Goal: Task Accomplishment & Management: Manage account settings

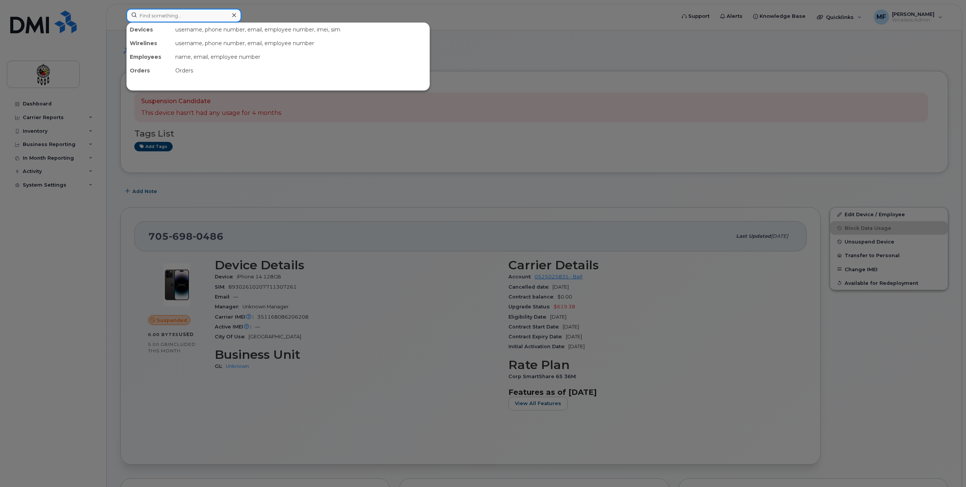
click at [184, 20] on input at bounding box center [183, 16] width 115 height 14
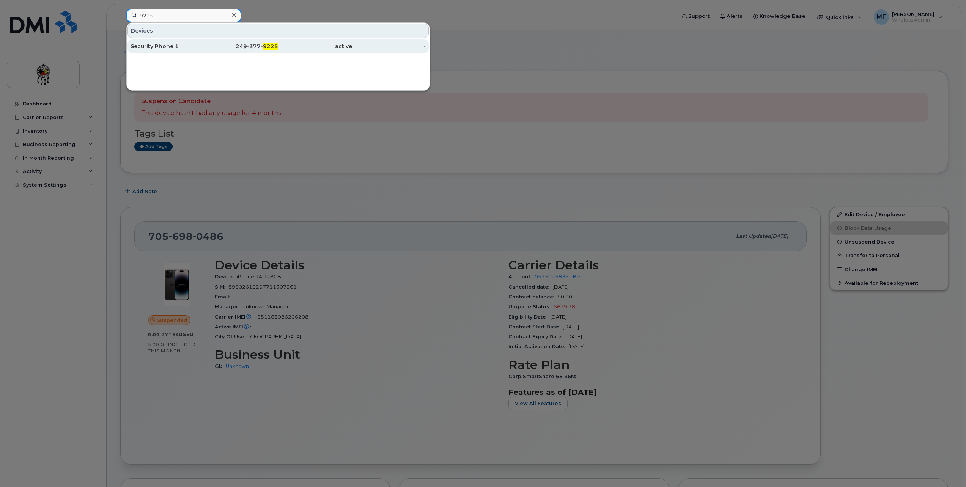
type input "9225"
click at [255, 44] on div "249-377- 9225" at bounding box center [242, 47] width 74 height 8
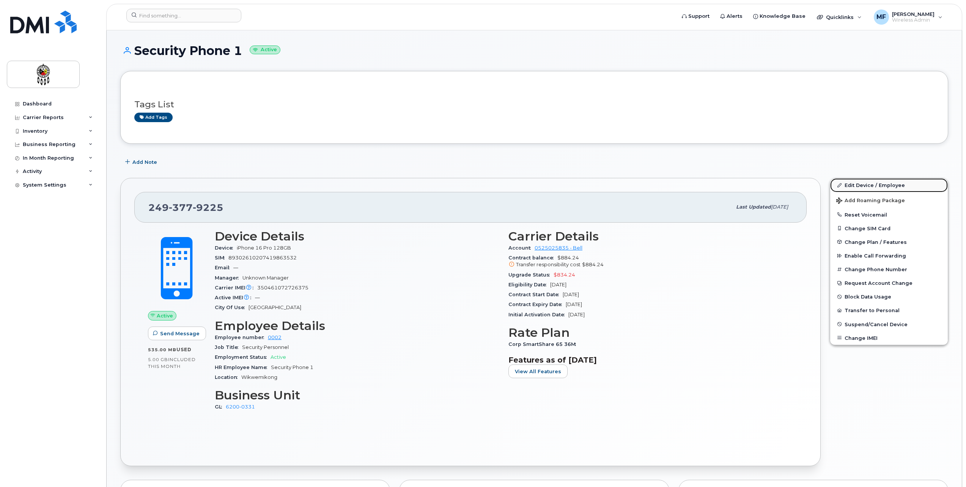
click at [892, 185] on link "Edit Device / Employee" at bounding box center [889, 185] width 118 height 14
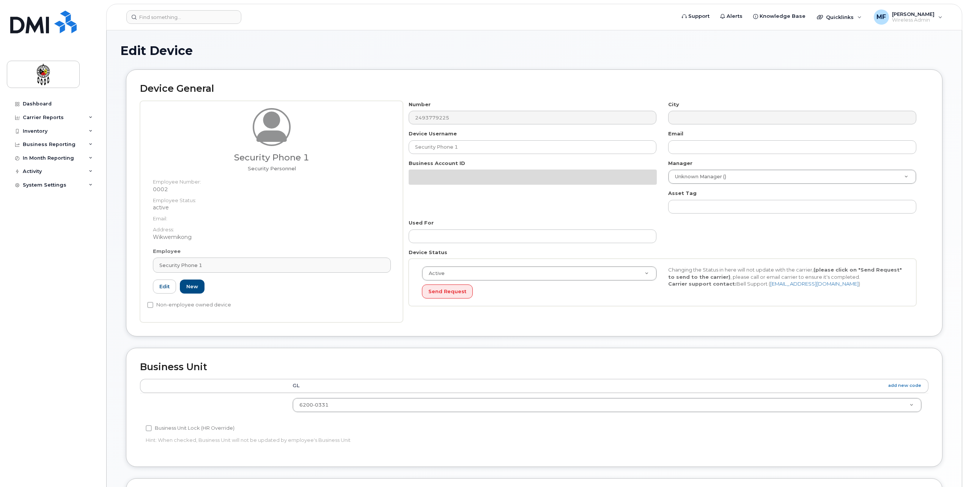
select select "33460201"
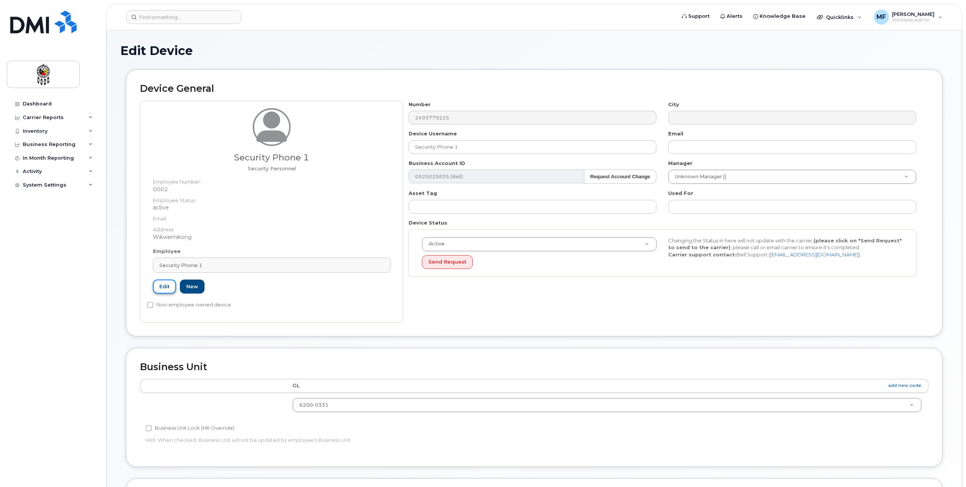
click at [168, 285] on link "Edit" at bounding box center [164, 287] width 23 height 14
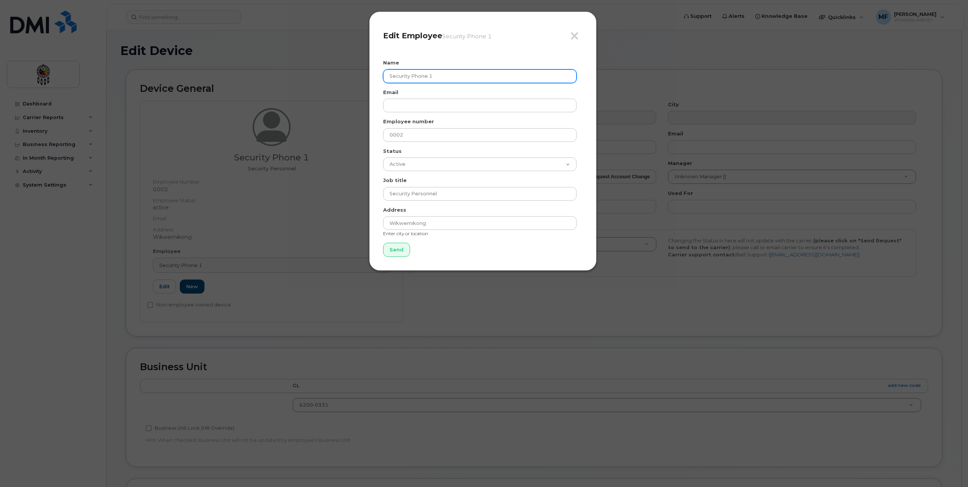
drag, startPoint x: 451, startPoint y: 75, endPoint x: 321, endPoint y: 74, distance: 129.8
click at [327, 79] on div "Close Edit Employee Security Phone 1 Name Security Phone 1 Email Employee numbe…" at bounding box center [484, 243] width 968 height 487
type input "[PERSON_NAME]"
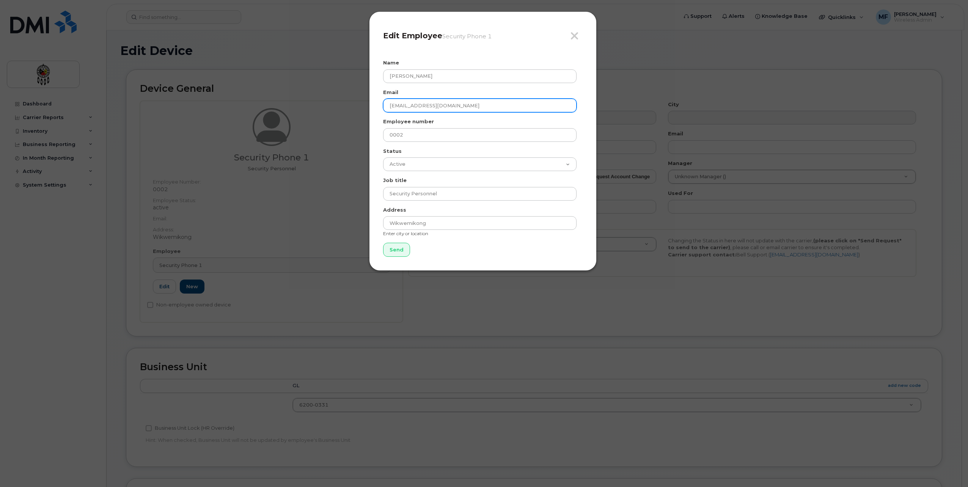
type input "[EMAIL_ADDRESS][DOMAIN_NAME]"
click at [395, 250] on input "Send" at bounding box center [396, 250] width 27 height 14
type input "Send"
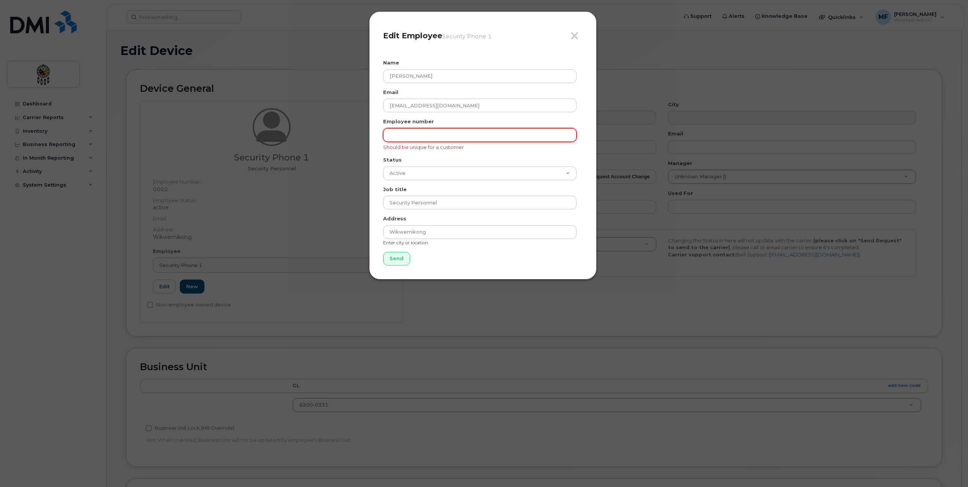
click at [396, 139] on input "text" at bounding box center [480, 135] width 194 height 14
click at [442, 137] on input "text" at bounding box center [480, 135] width 194 height 14
type input "0202"
click at [394, 252] on input "Send" at bounding box center [396, 259] width 27 height 14
type input "Send"
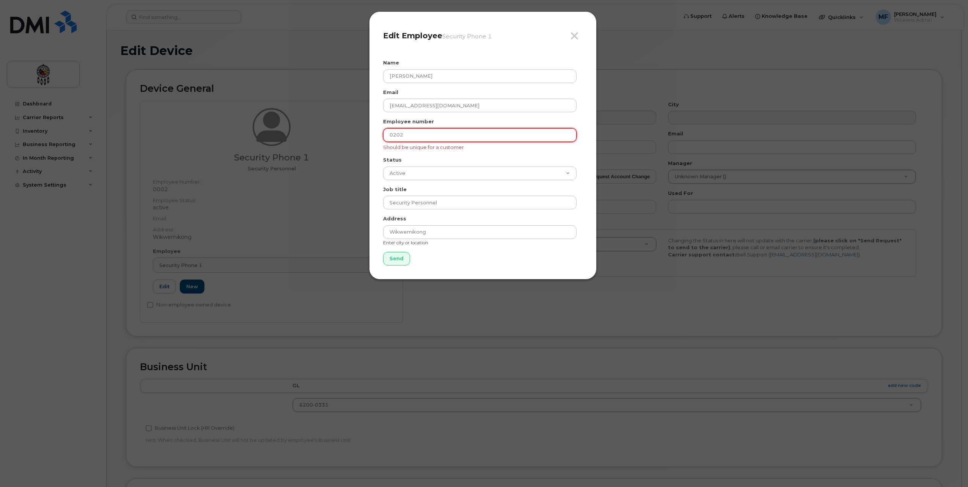
click at [425, 135] on input "0202" at bounding box center [480, 135] width 194 height 14
type input "0303"
click at [398, 258] on input "Send" at bounding box center [396, 259] width 27 height 14
type input "Send"
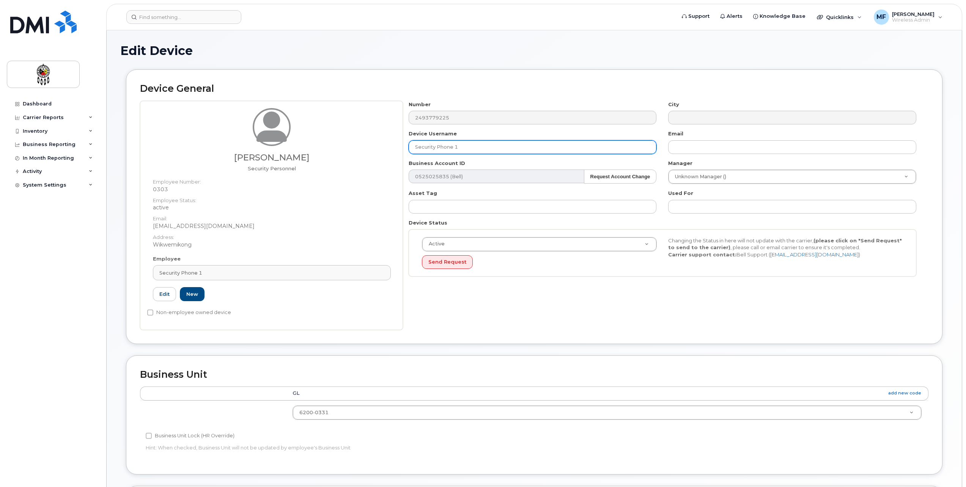
drag, startPoint x: 476, startPoint y: 148, endPoint x: 362, endPoint y: 150, distance: 114.2
click at [362, 150] on div "Tyler Syrette Security Personnel Employee Number: 0303 Employee Status: active …" at bounding box center [534, 215] width 789 height 229
type input "[PERSON_NAME]"
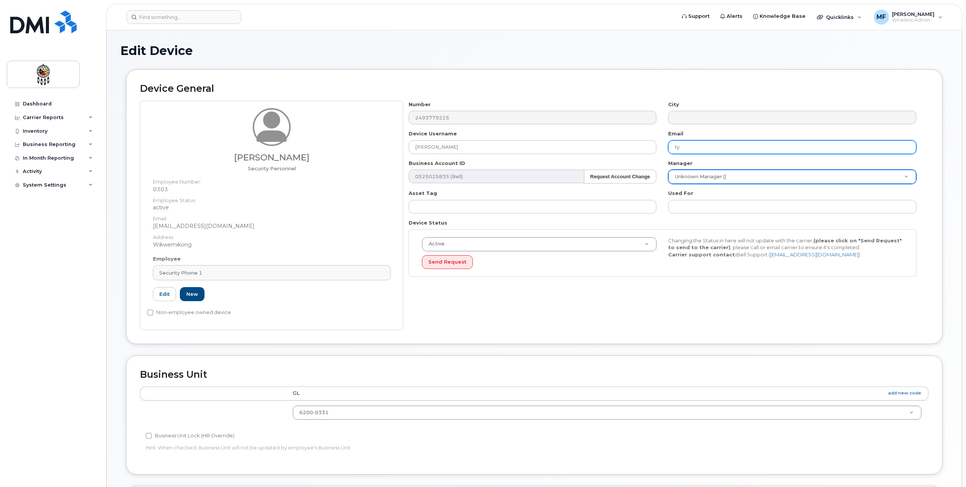
type input "[EMAIL_ADDRESS][DOMAIN_NAME]"
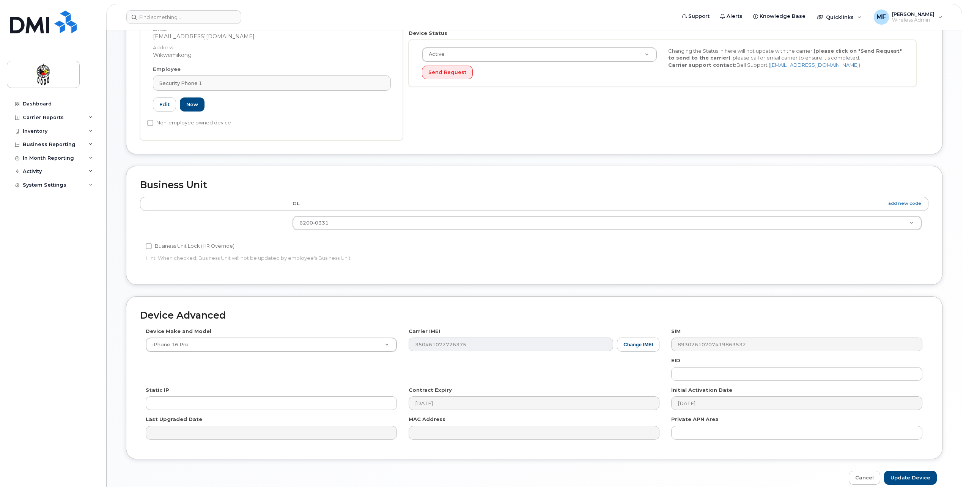
scroll to position [225, 0]
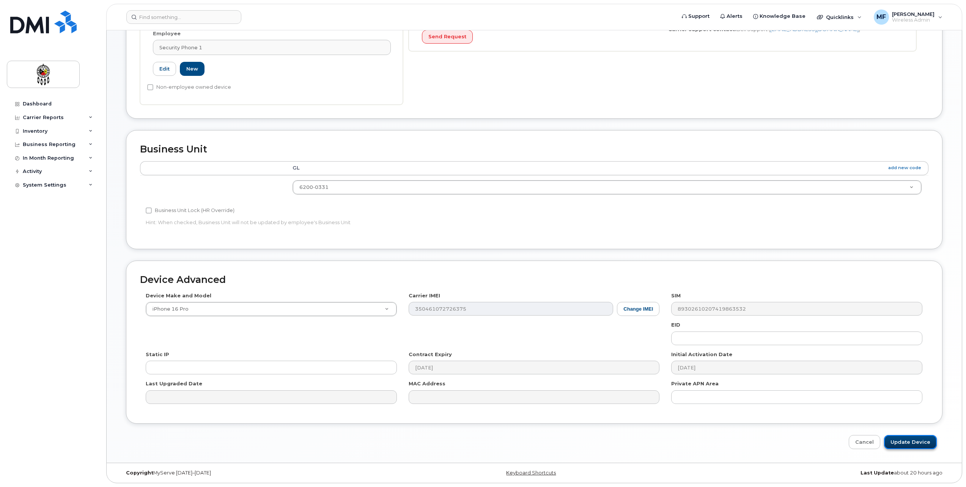
click at [906, 439] on input "Update Device" at bounding box center [910, 442] width 53 height 14
type input "Saving..."
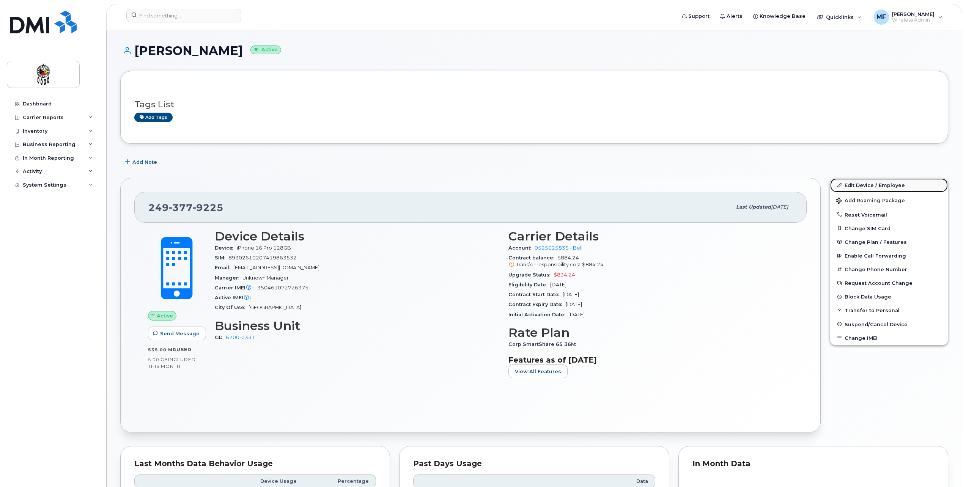
click at [883, 186] on link "Edit Device / Employee" at bounding box center [889, 185] width 118 height 14
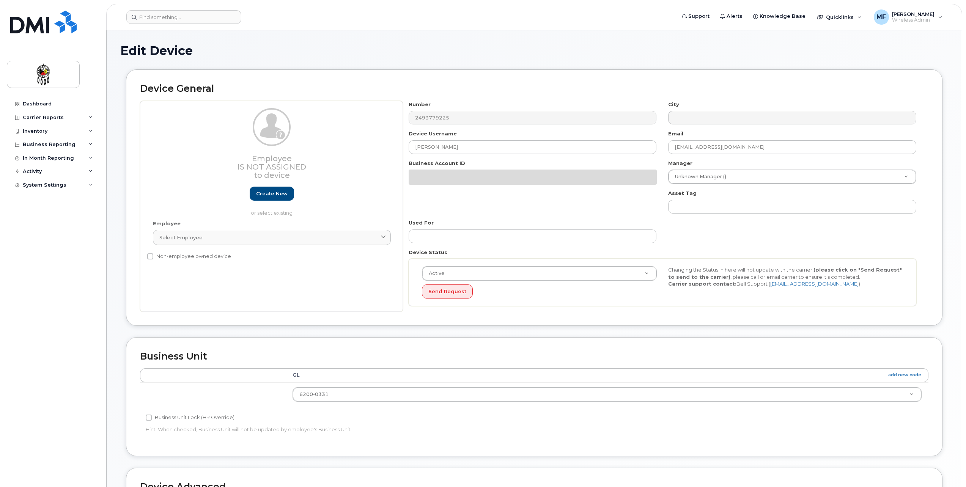
select select "33460201"
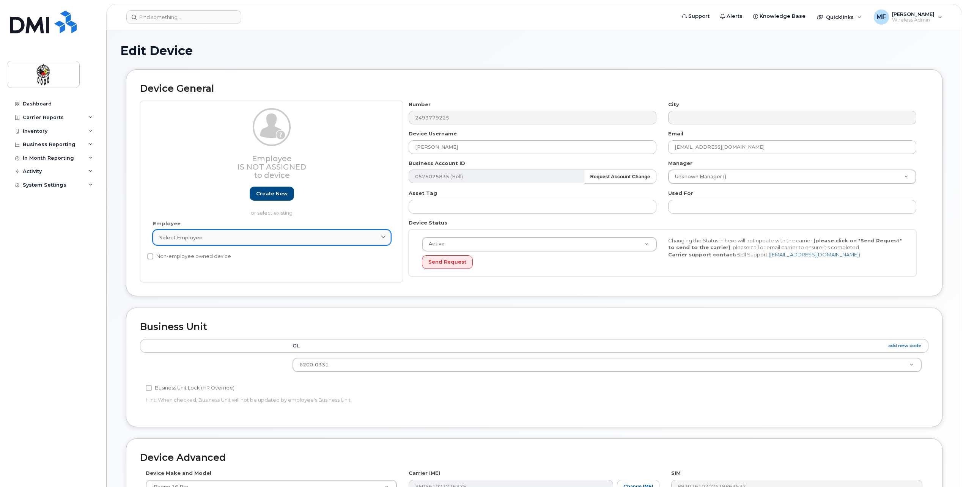
click at [212, 233] on link "Select employee" at bounding box center [272, 237] width 238 height 15
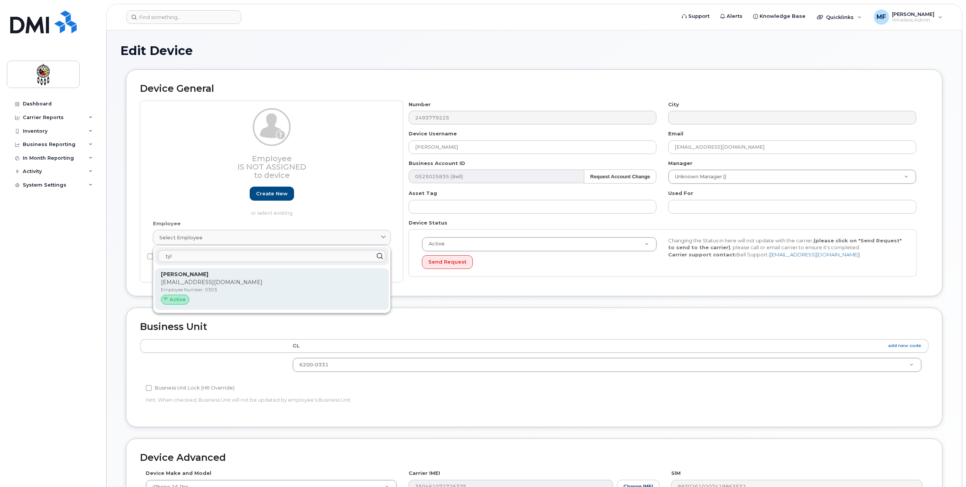
type input "tyl"
click at [213, 270] on div "Tyler Syrette tylersyrette@wiikwemkoong.ca Employee Number: 0303 Active" at bounding box center [272, 289] width 234 height 42
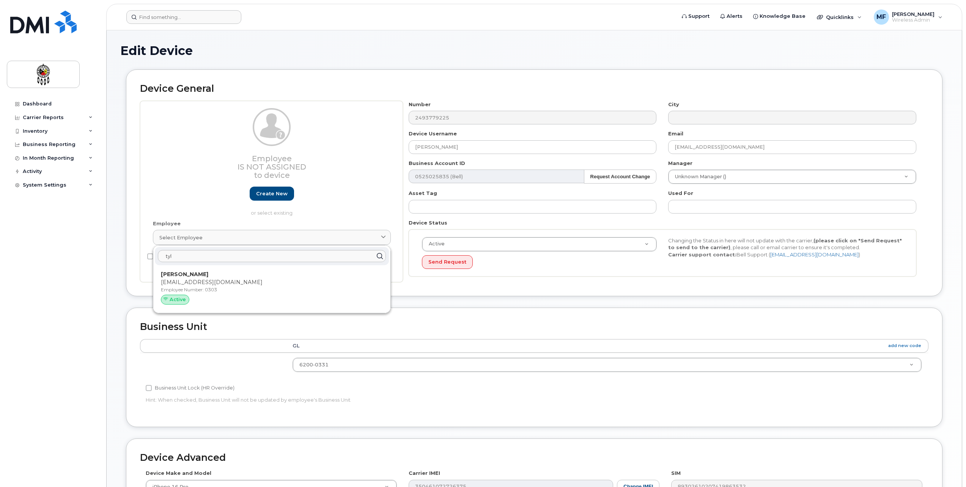
type input "0303"
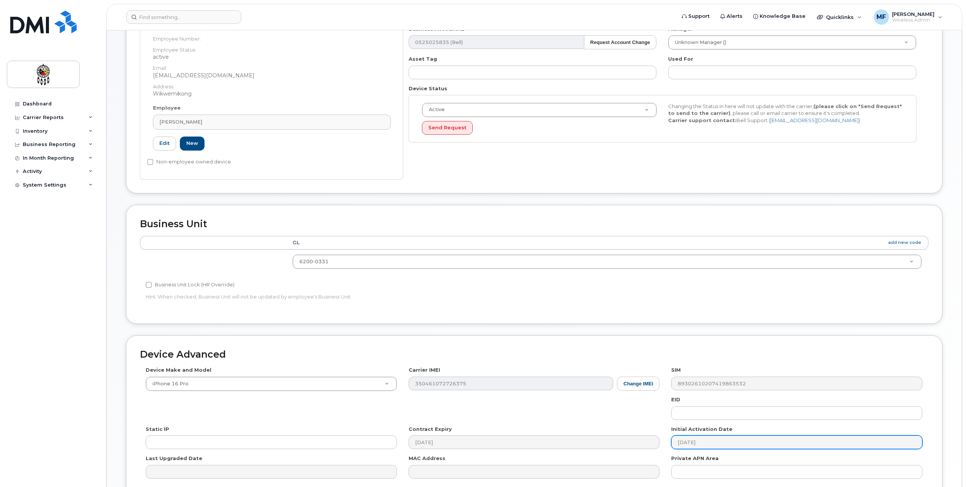
scroll to position [209, 0]
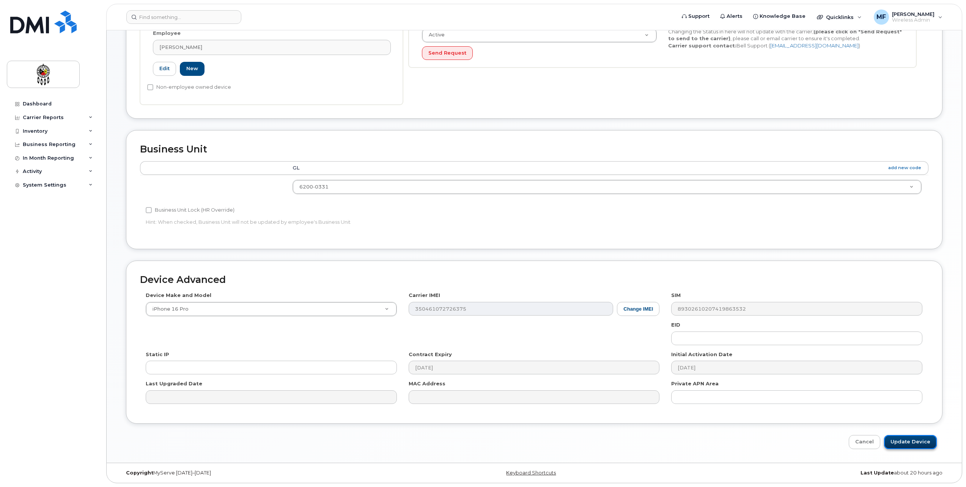
click at [920, 444] on input "Update Device" at bounding box center [910, 442] width 53 height 14
type input "Saving..."
